Goal: Task Accomplishment & Management: Manage account settings

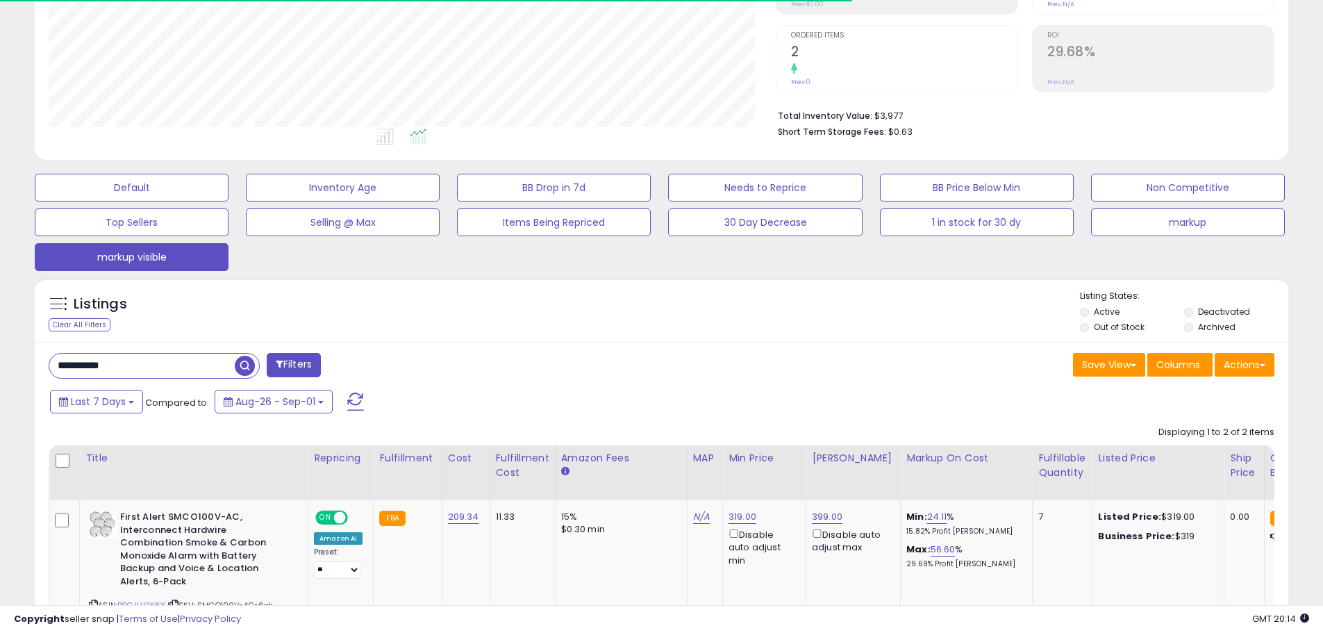
scroll to position [264, 0]
